Goal: Transaction & Acquisition: Book appointment/travel/reservation

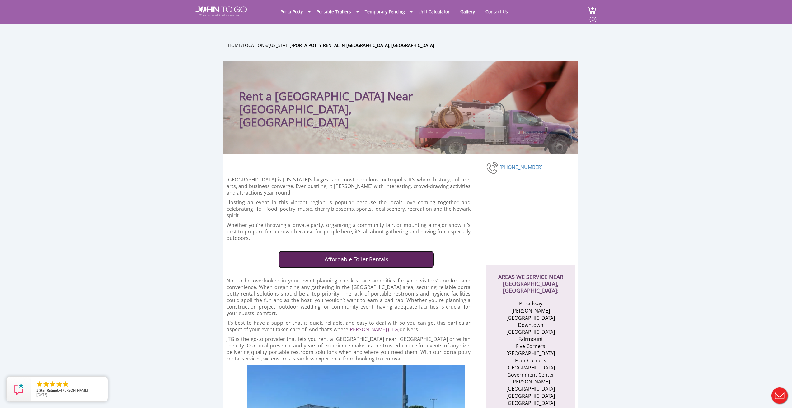
click at [414, 253] on link "Affordable Toilet Rentals" at bounding box center [356, 259] width 156 height 17
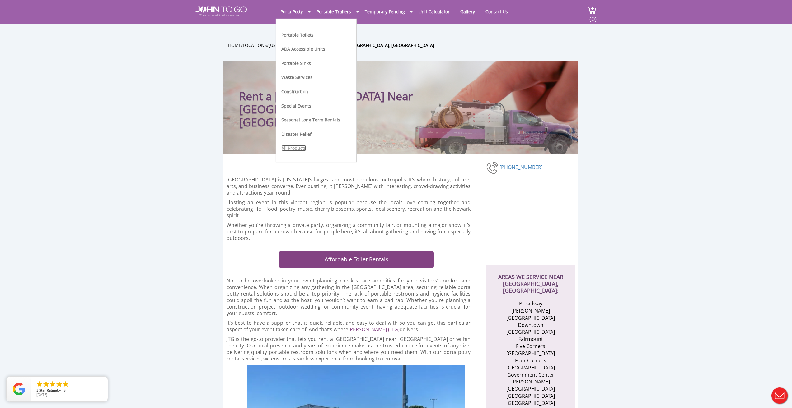
click at [296, 148] on link "All Products" at bounding box center [293, 148] width 25 height 6
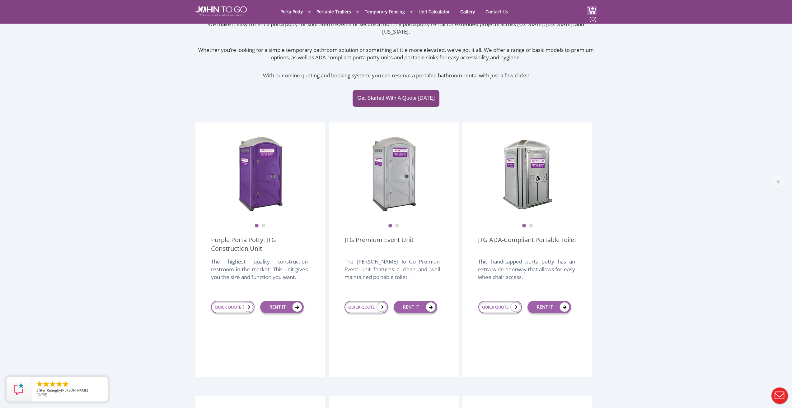
scroll to position [82, 0]
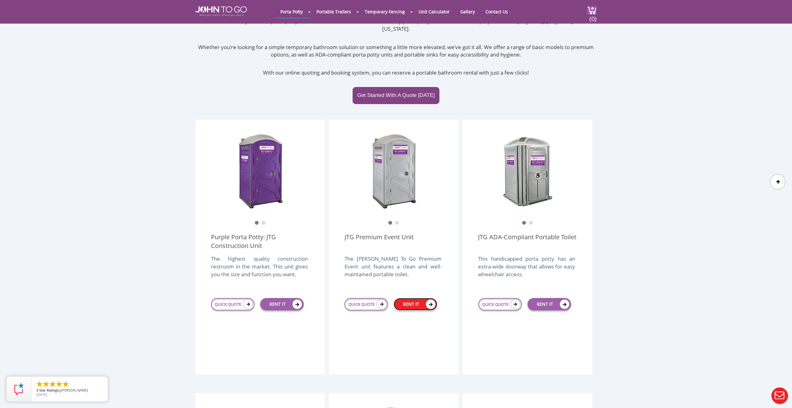
click at [412, 298] on link "RENT IT" at bounding box center [416, 304] width 44 height 12
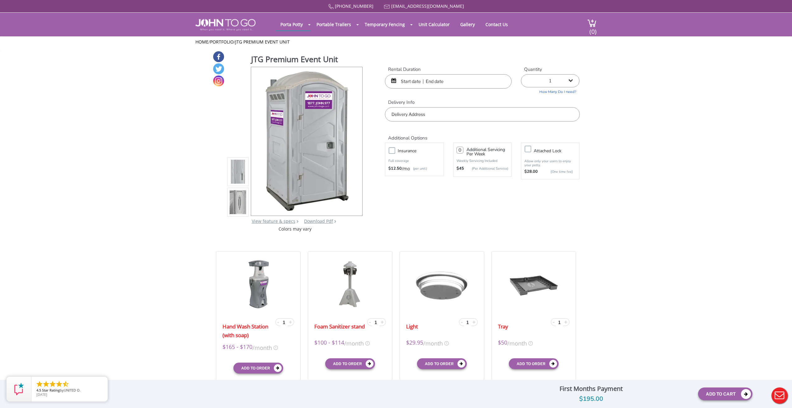
click at [450, 84] on input "text" at bounding box center [448, 81] width 127 height 14
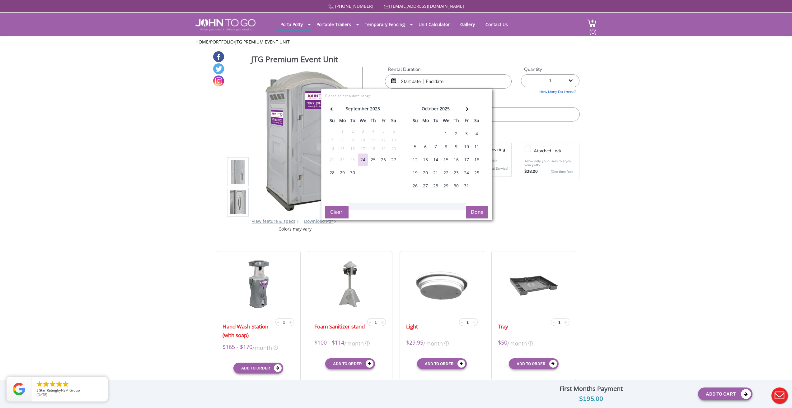
click at [475, 134] on div "4" at bounding box center [477, 134] width 10 height 12
click at [479, 213] on button "Done" at bounding box center [477, 212] width 22 height 12
type input "0"
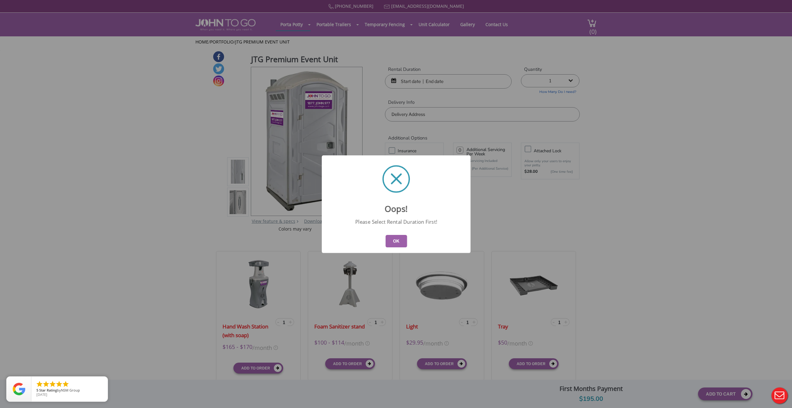
click at [399, 241] on button "OK" at bounding box center [395, 241] width 21 height 12
